Goal: Task Accomplishment & Management: Manage account settings

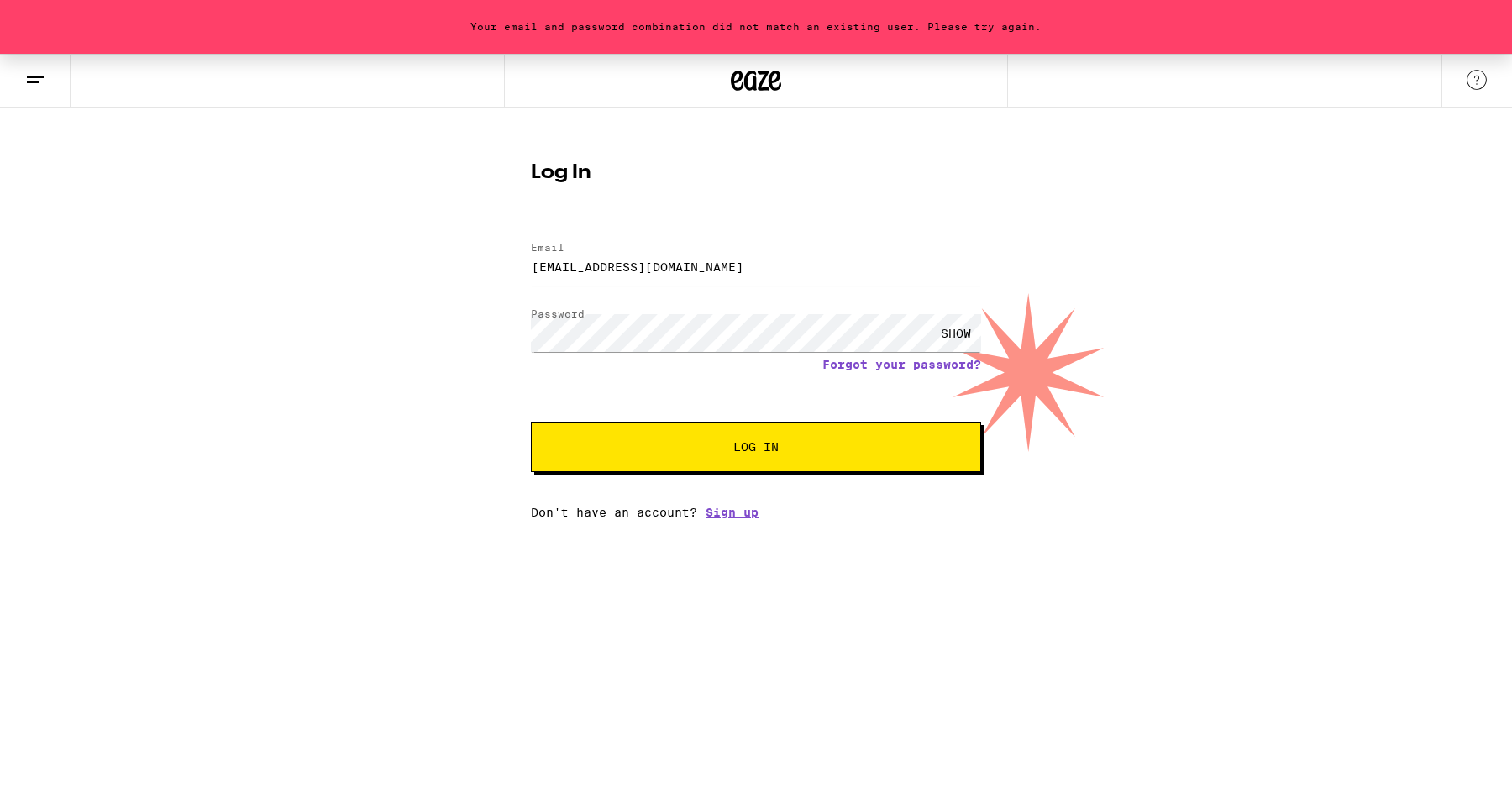
click at [963, 332] on div "SHOW" at bounding box center [956, 333] width 50 height 38
click at [854, 453] on button "Log In" at bounding box center [755, 447] width 450 height 50
click at [794, 262] on input "[EMAIL_ADDRESS][DOMAIN_NAME]" at bounding box center [755, 267] width 450 height 38
click at [531, 421] on button "Log In" at bounding box center [755, 447] width 450 height 50
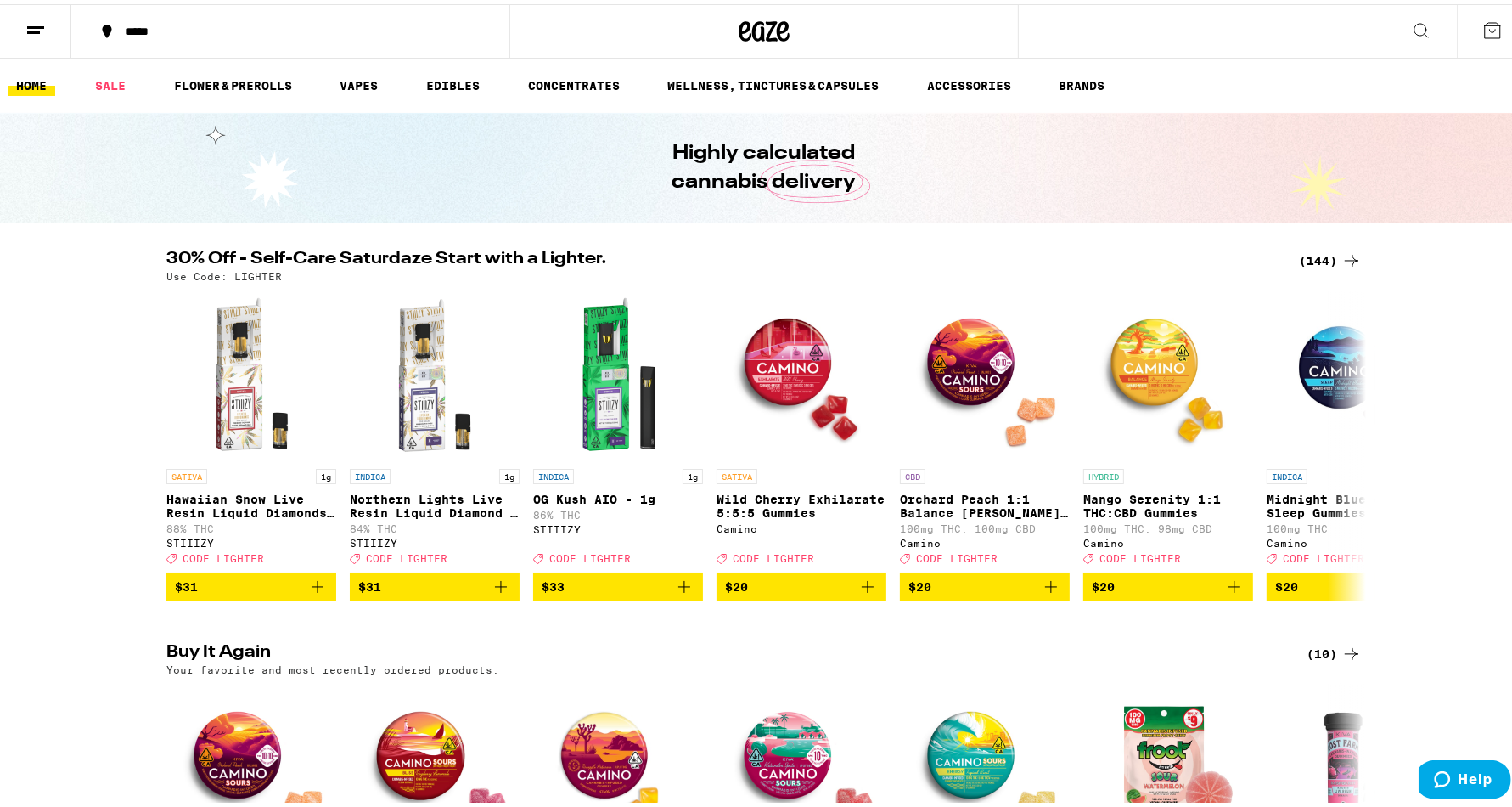
click at [36, 37] on button at bounding box center [36, 27] width 71 height 54
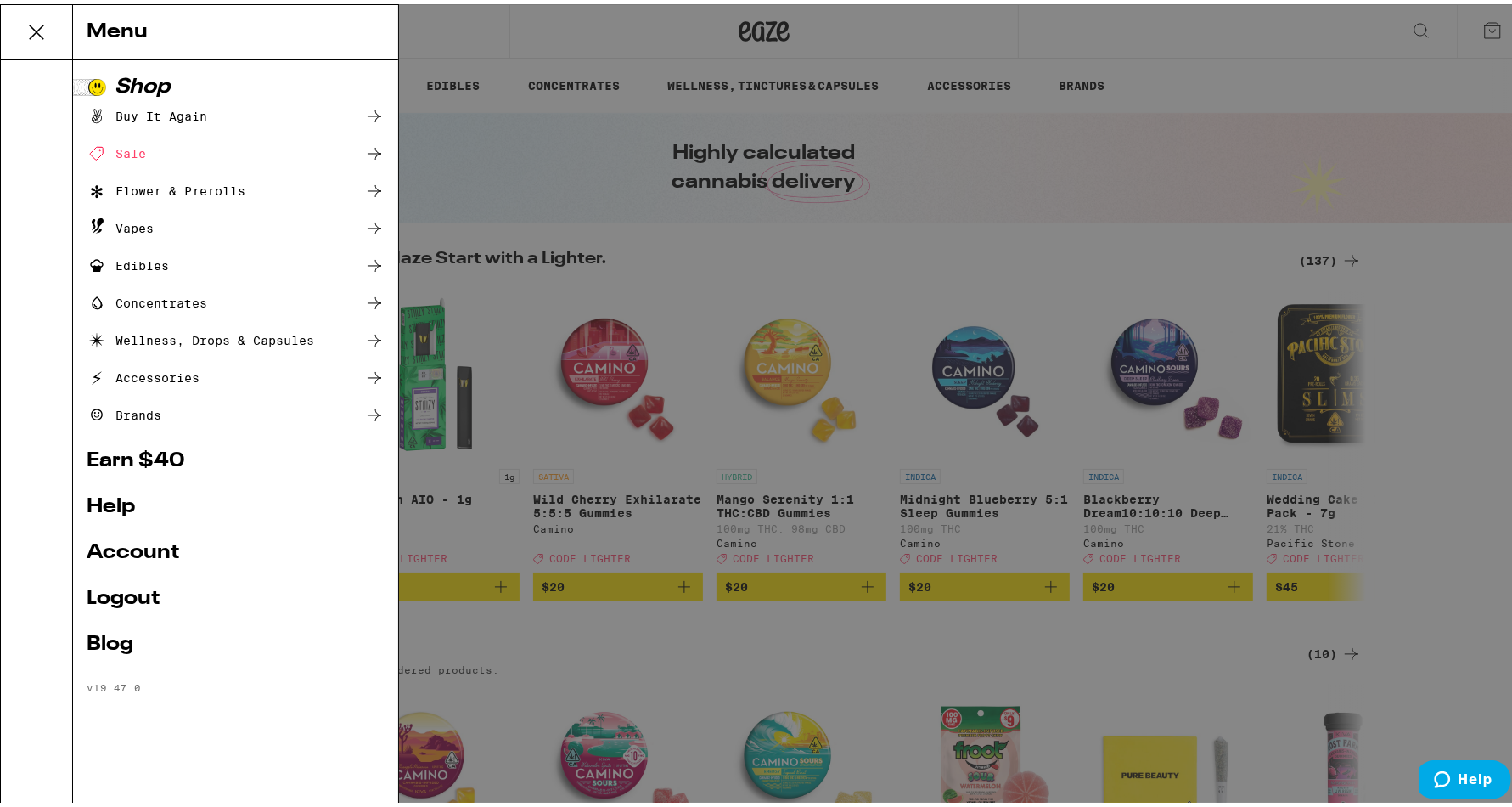
click at [152, 543] on link "Account" at bounding box center [235, 548] width 298 height 20
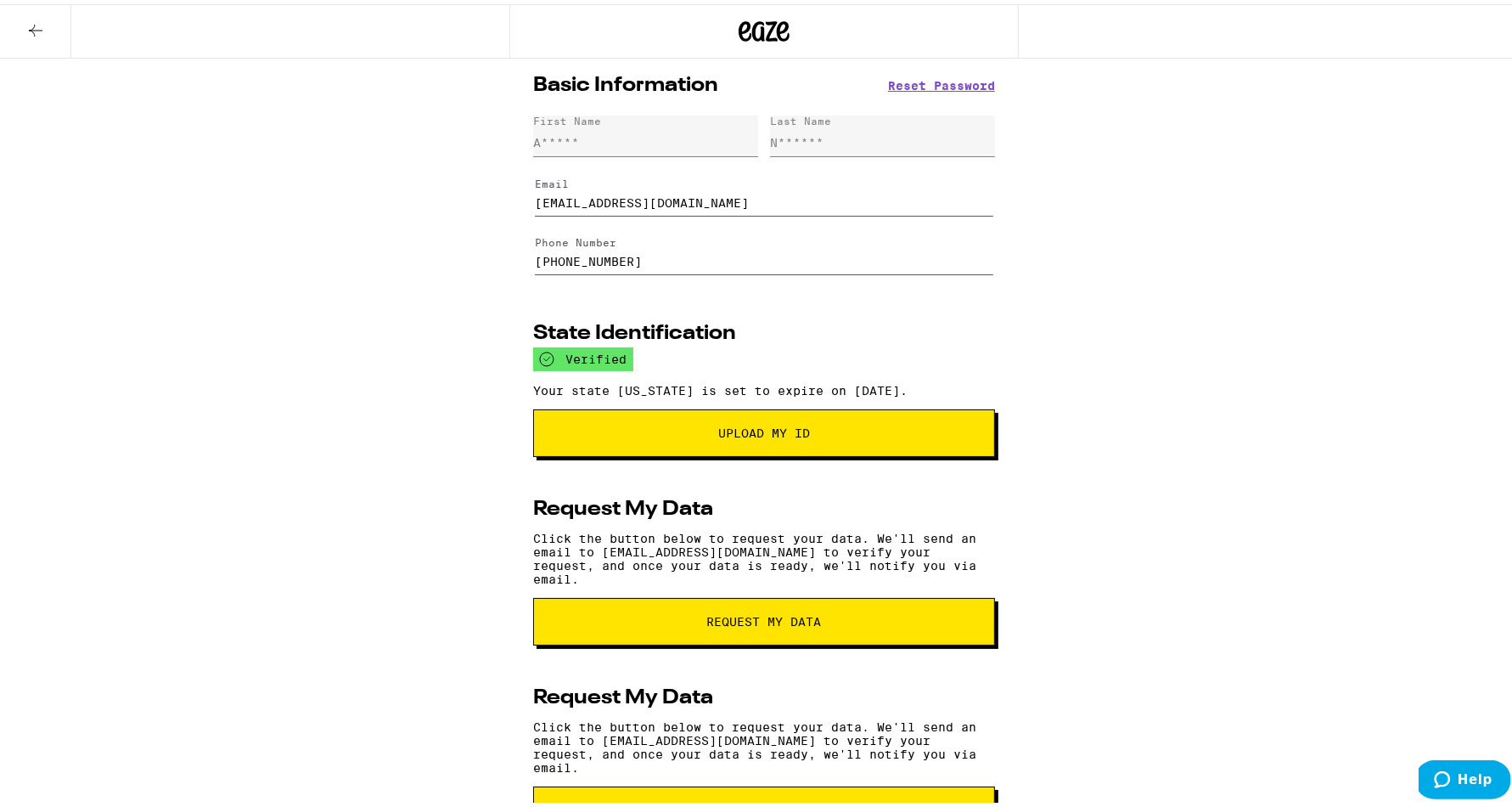
click at [30, 40] on button at bounding box center [36, 27] width 71 height 54
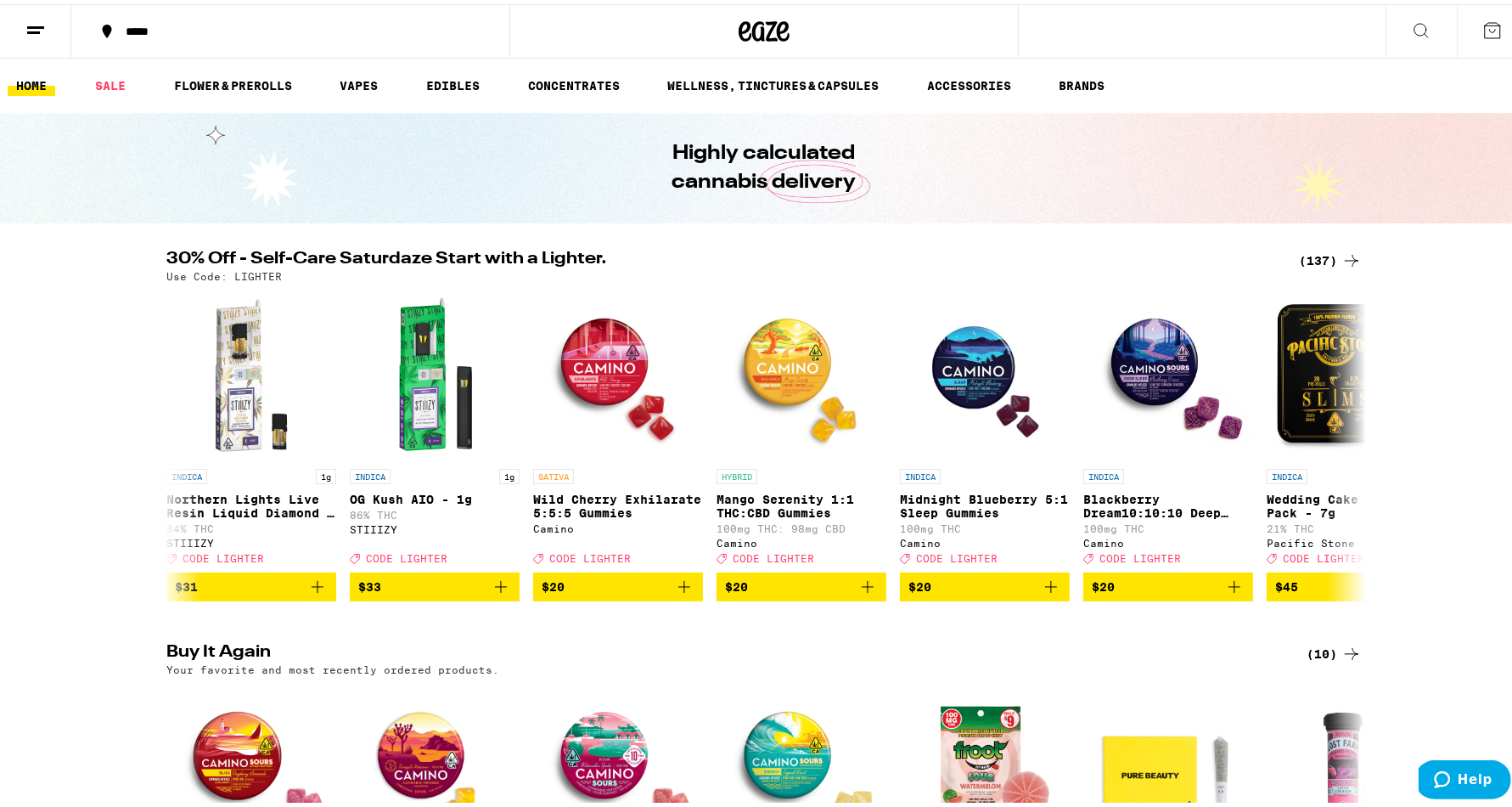
click at [56, 33] on button at bounding box center [36, 27] width 71 height 54
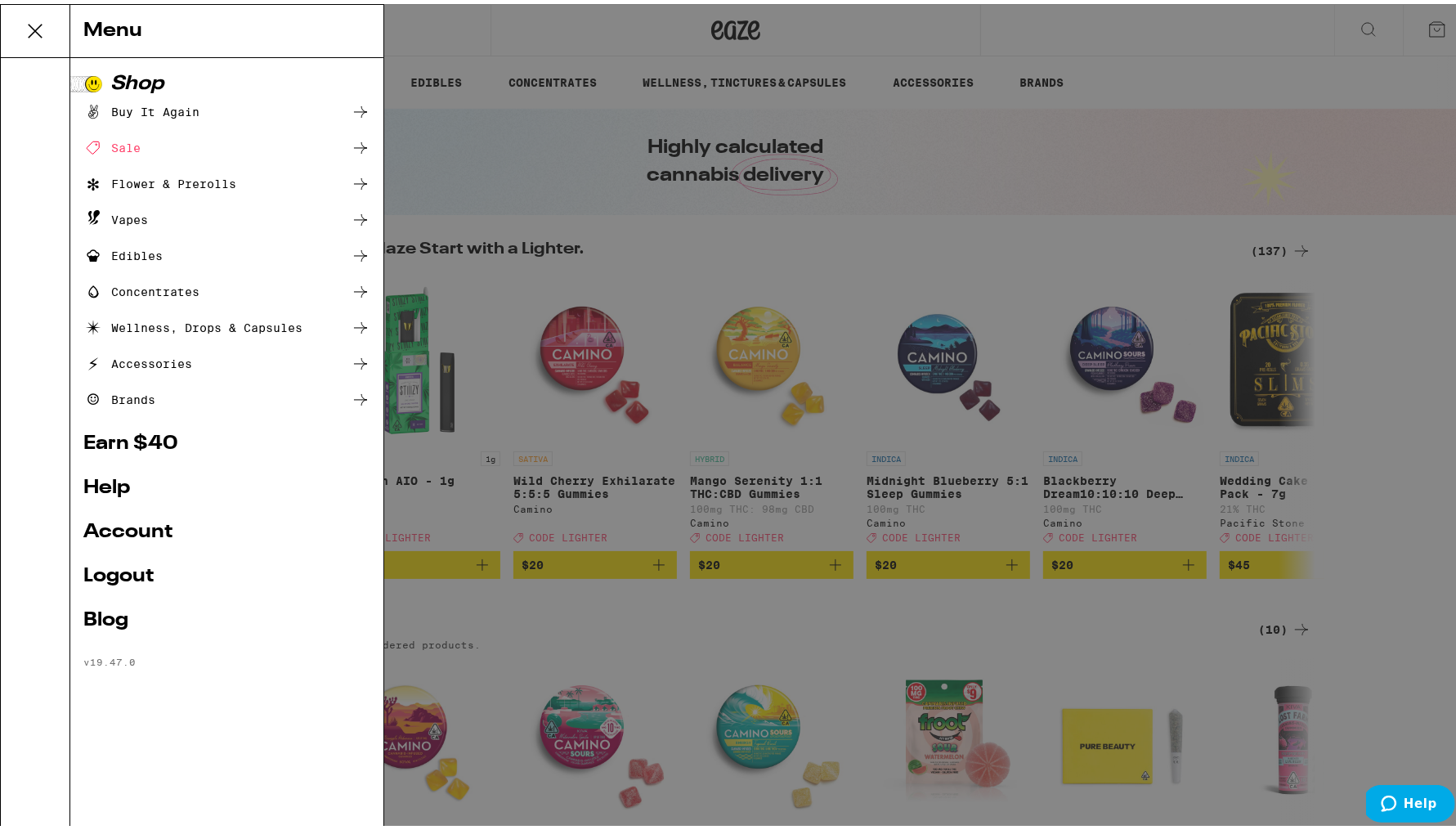
click at [147, 433] on link "Earn $ 40" at bounding box center [227, 440] width 287 height 20
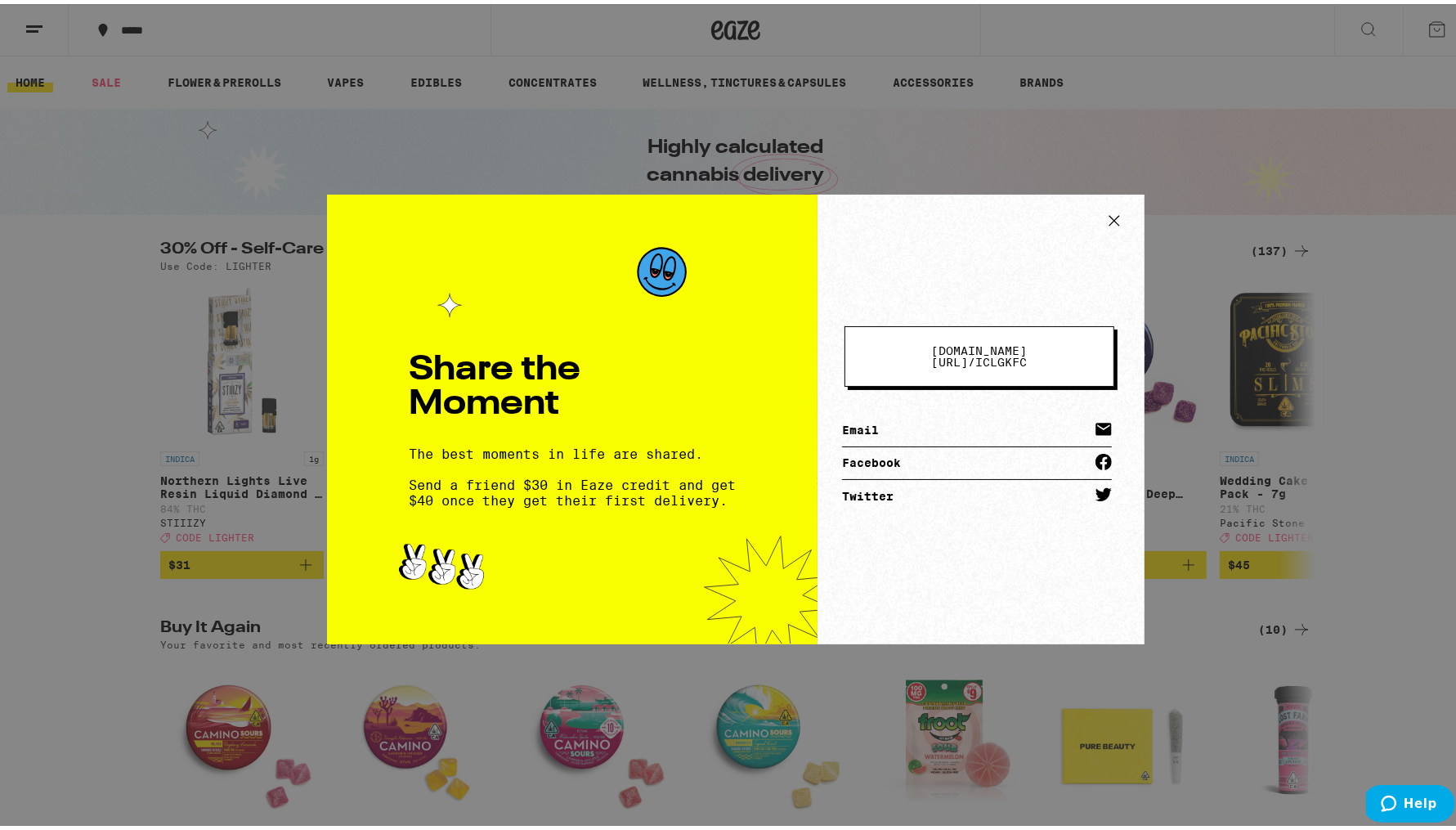
click at [1112, 209] on icon at bounding box center [1114, 217] width 25 height 25
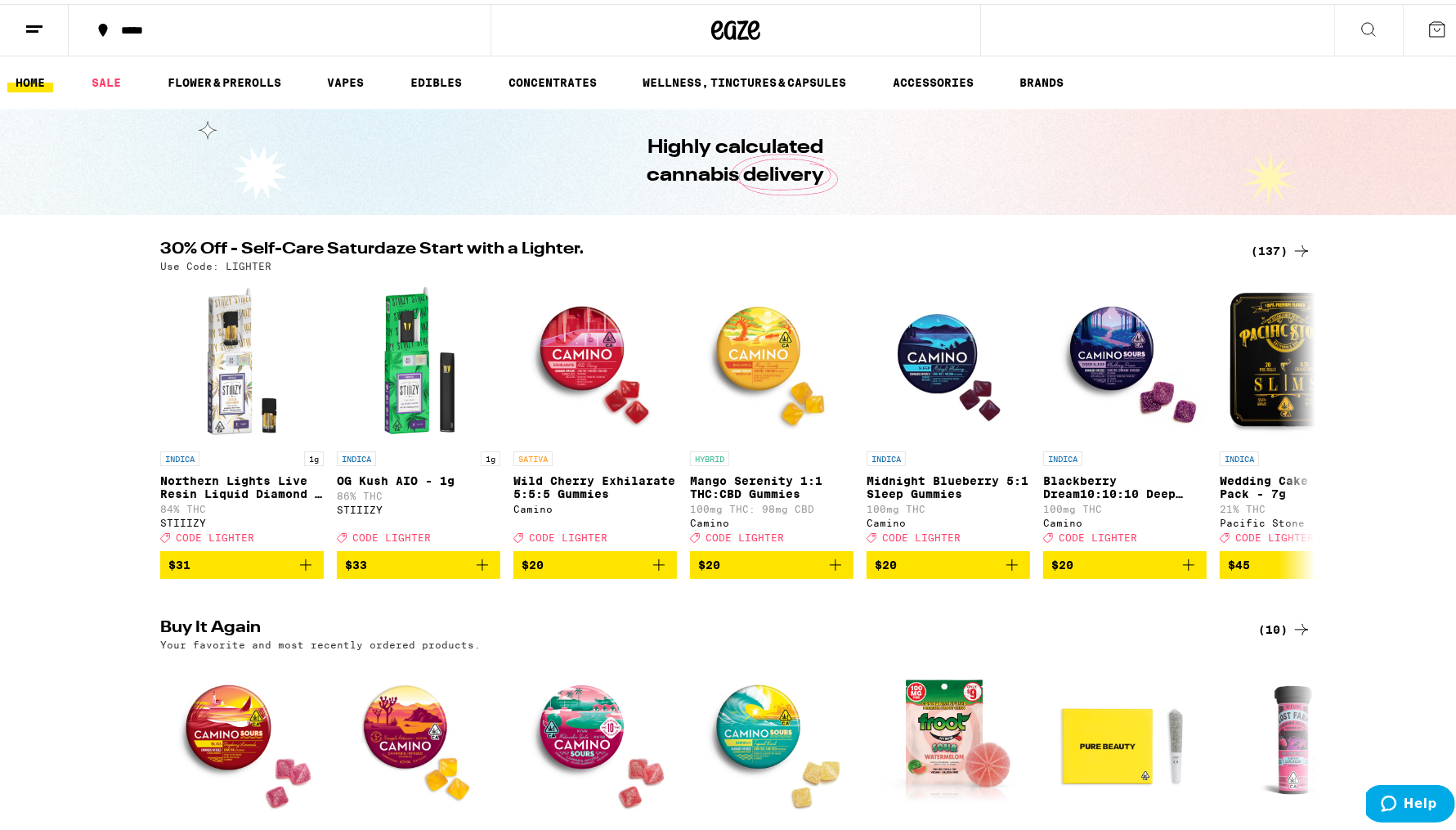
click at [18, 34] on button at bounding box center [34, 26] width 69 height 52
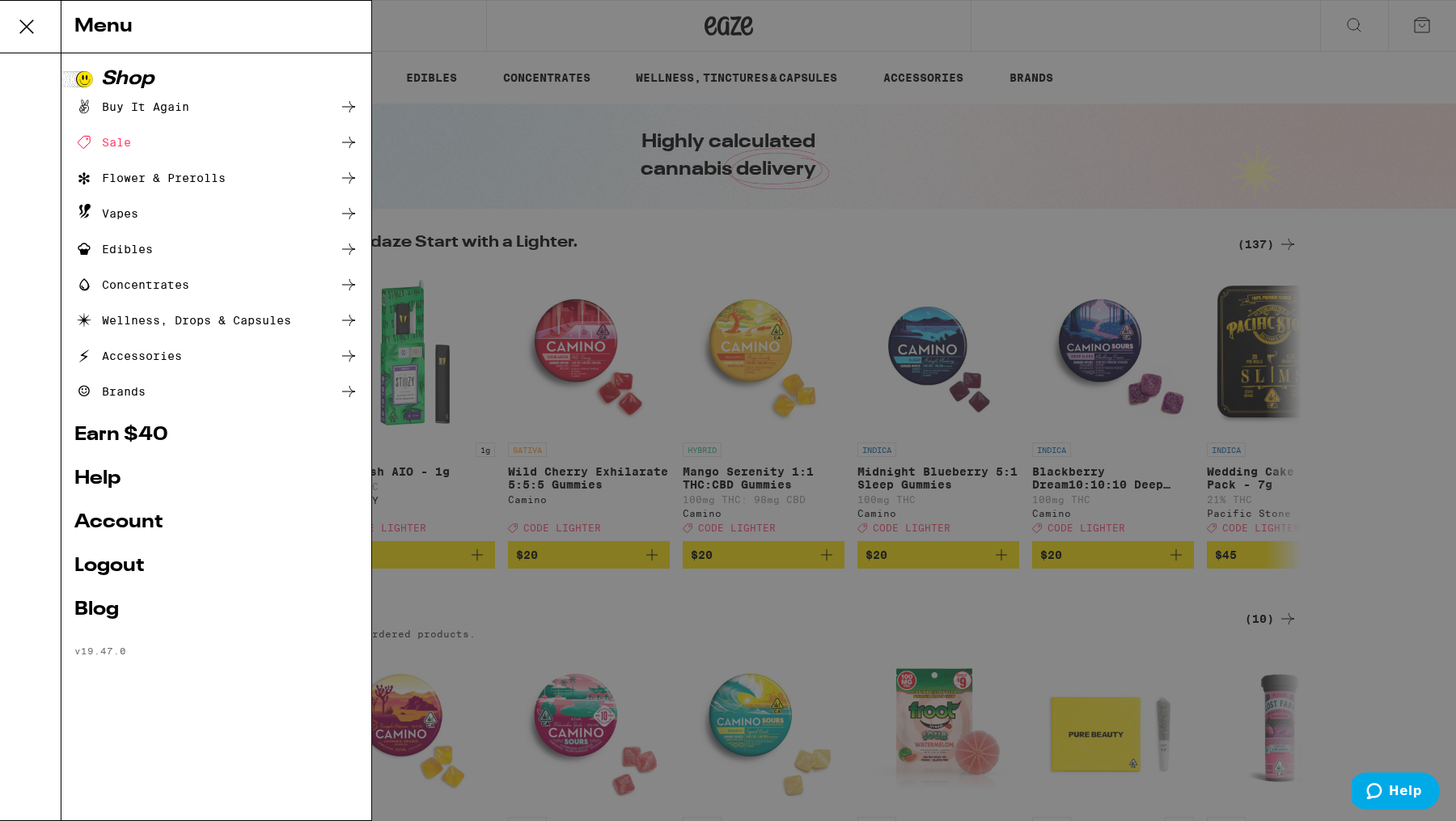
click at [139, 564] on link "Logout" at bounding box center [224, 566] width 284 height 19
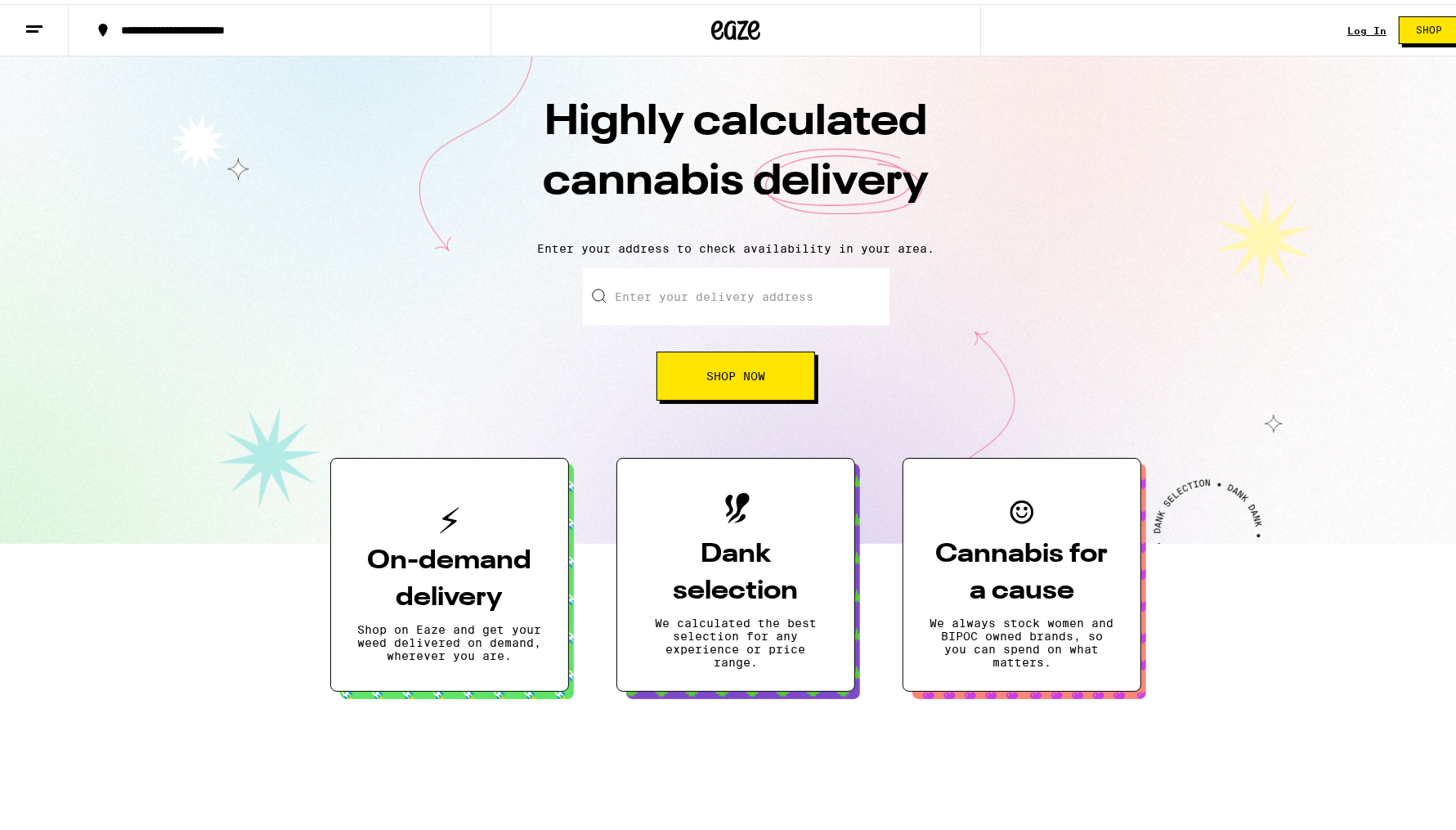
click at [1347, 19] on div "Log In Shop" at bounding box center [1409, 26] width 124 height 52
click at [1347, 29] on div "Log In" at bounding box center [1367, 26] width 39 height 11
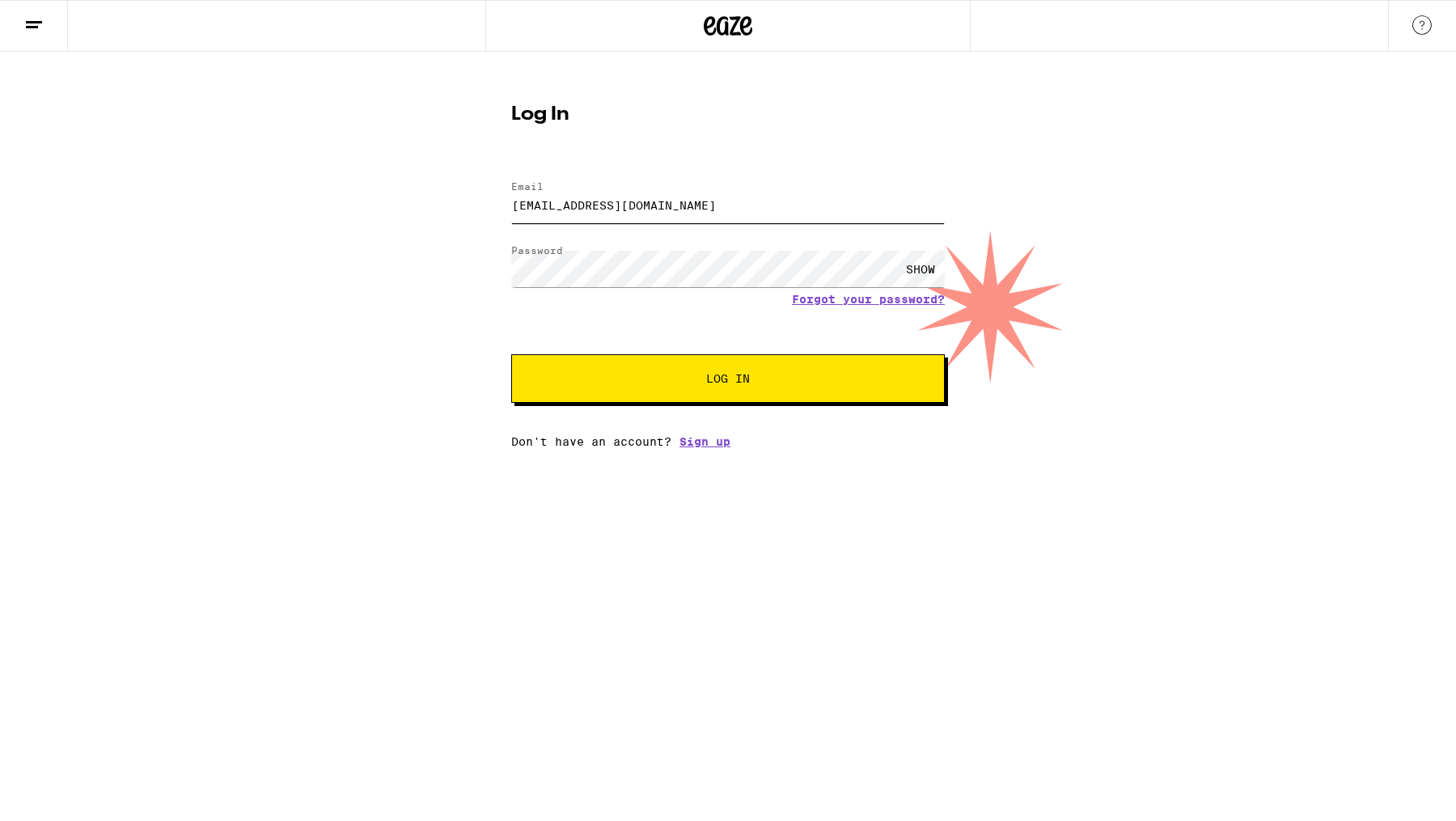
click at [794, 213] on input "[EMAIL_ADDRESS][DOMAIN_NAME]" at bounding box center [727, 205] width 433 height 36
click at [602, 204] on input "[EMAIL_ADDRESS][DOMAIN_NAME]" at bounding box center [727, 205] width 433 height 36
drag, startPoint x: 607, startPoint y: 205, endPoint x: 453, endPoint y: 184, distance: 155.4
click at [453, 184] on div "Log In Email Email [EMAIL_ADDRESS][DOMAIN_NAME] Password Password SHOW Forgot y…" at bounding box center [728, 249] width 1456 height 396
type input "[PERSON_NAME][EMAIL_ADDRESS][DOMAIN_NAME]"
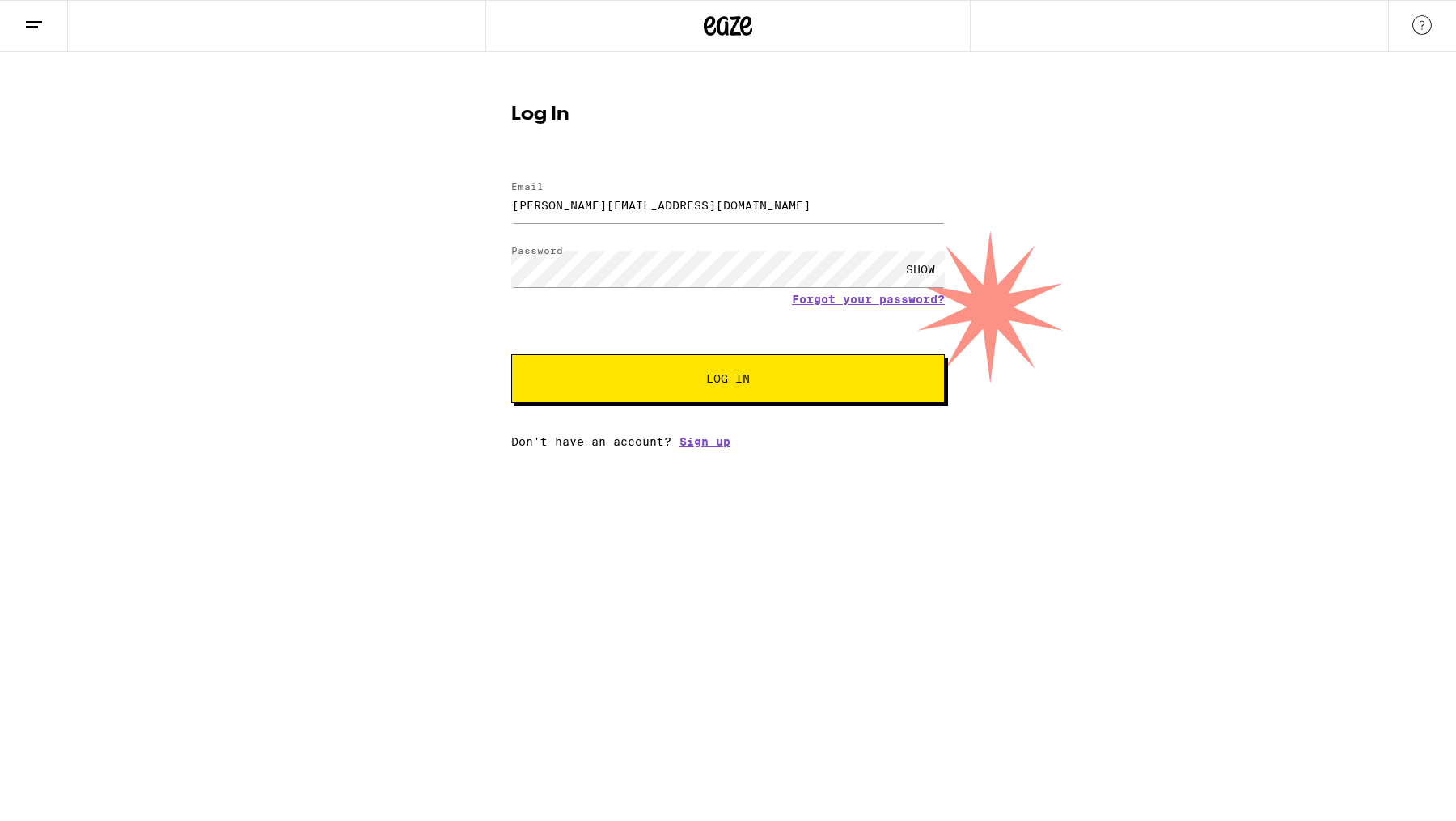
click at [934, 266] on div "SHOW" at bounding box center [921, 269] width 49 height 36
click at [511, 354] on button "Log In" at bounding box center [727, 378] width 433 height 49
